Goal: Find specific page/section: Find specific page/section

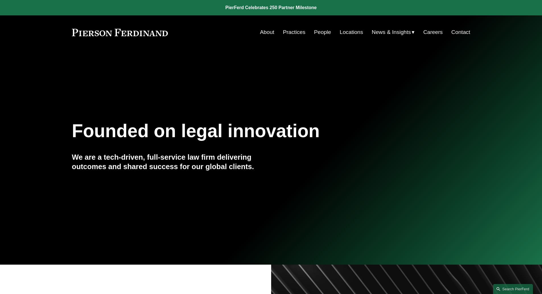
click at [322, 30] on link "People" at bounding box center [322, 32] width 17 height 11
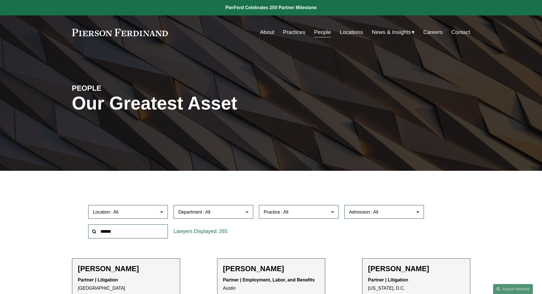
click at [164, 211] on label "Location" at bounding box center [128, 212] width 80 height 14
click at [381, 210] on span "Admission" at bounding box center [381, 212] width 65 height 8
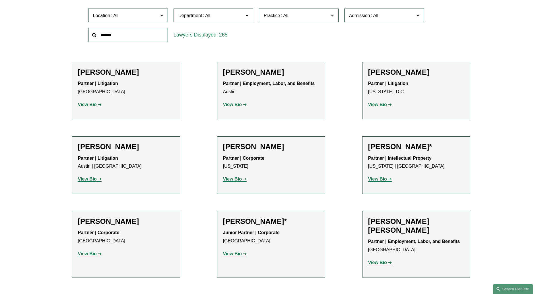
scroll to position [336, 0]
click at [0, 0] on link "[US_STATE]" at bounding box center [0, 0] width 0 height 0
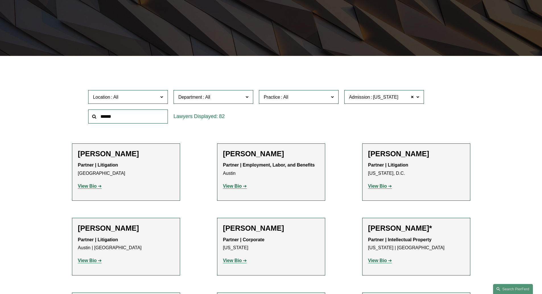
scroll to position [114, 0]
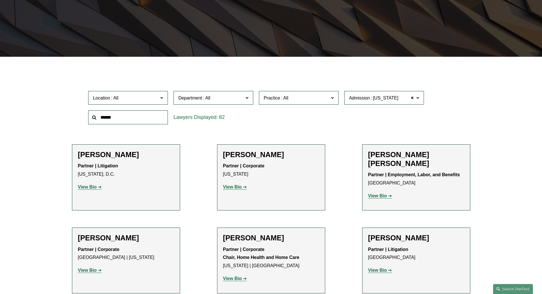
click at [189, 99] on span "Department" at bounding box center [191, 97] width 24 height 5
click at [0, 0] on link "Corporate" at bounding box center [0, 0] width 0 height 0
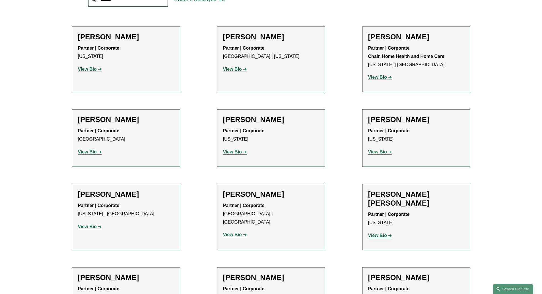
scroll to position [12, 0]
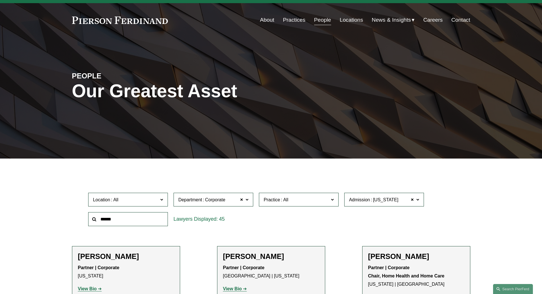
click at [150, 198] on span "Location" at bounding box center [125, 200] width 65 height 8
drag, startPoint x: 167, startPoint y: 223, endPoint x: 164, endPoint y: 246, distance: 22.6
click at [0, 0] on ul "All [GEOGRAPHIC_DATA] [GEOGRAPHIC_DATA] [GEOGRAPHIC_DATA] [GEOGRAPHIC_DATA] [GE…" at bounding box center [0, 0] width 0 height 0
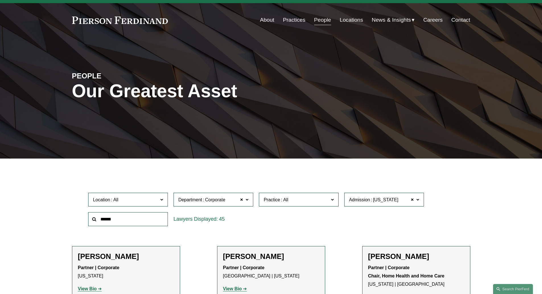
click at [0, 0] on ul "All [GEOGRAPHIC_DATA] [GEOGRAPHIC_DATA] [GEOGRAPHIC_DATA] [GEOGRAPHIC_DATA] [GE…" at bounding box center [0, 0] width 0 height 0
click at [0, 0] on link "[US_STATE]" at bounding box center [0, 0] width 0 height 0
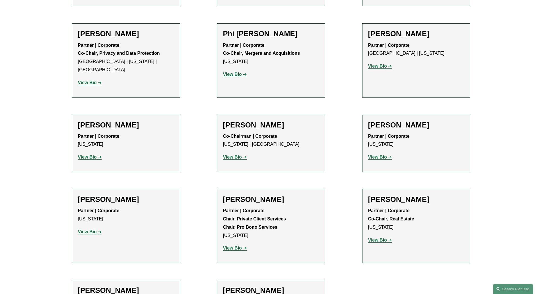
scroll to position [891, 0]
